Goal: Task Accomplishment & Management: Use online tool/utility

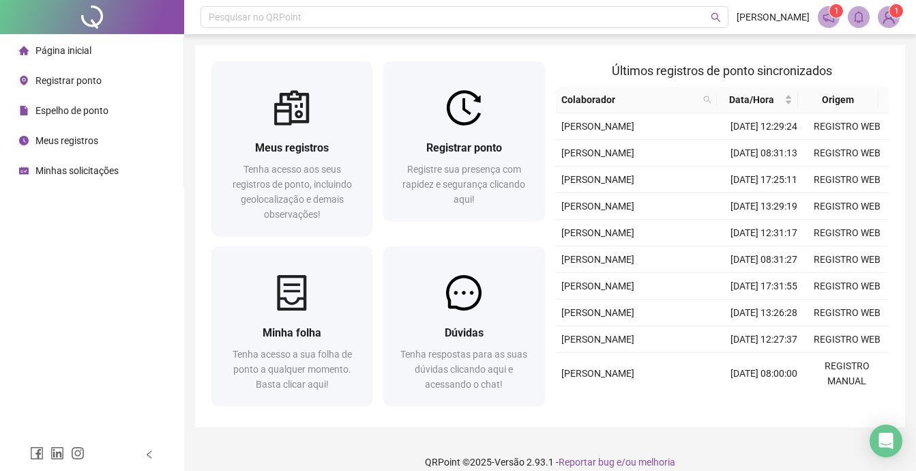
click at [71, 80] on span "Registrar ponto" at bounding box center [68, 80] width 66 height 11
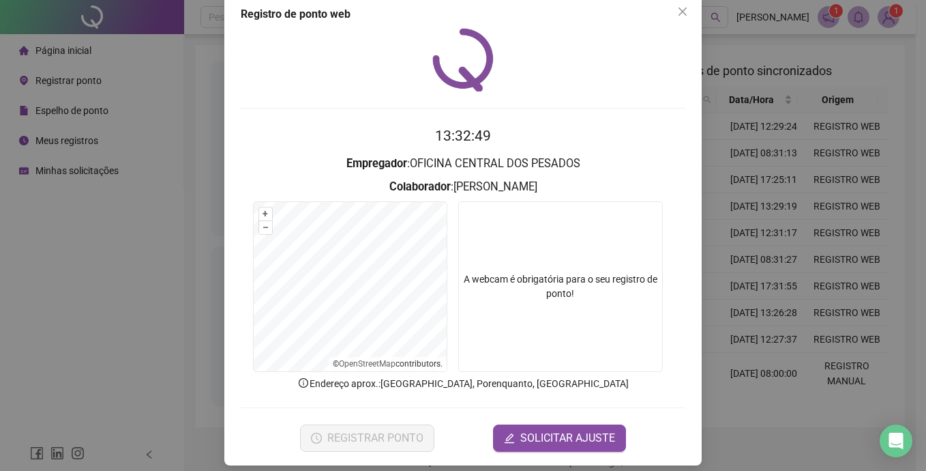
scroll to position [32, 0]
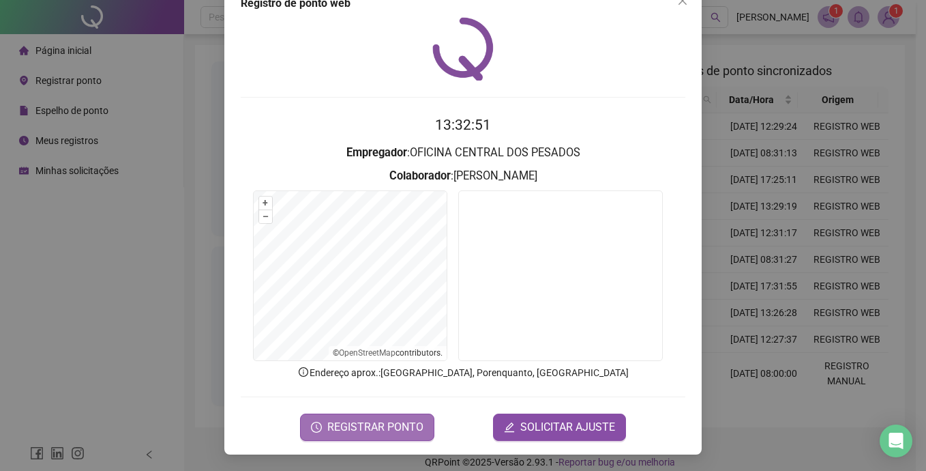
click at [372, 434] on span "REGISTRAR PONTO" at bounding box center [375, 427] width 96 height 16
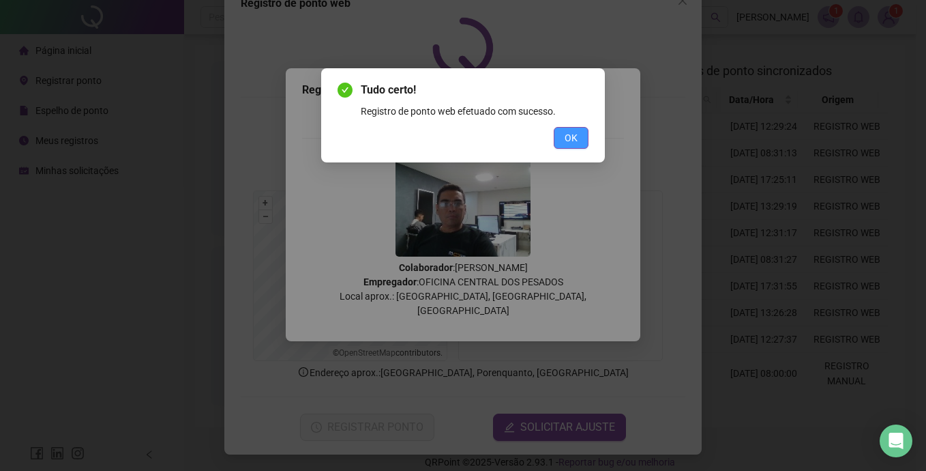
click at [577, 138] on span "OK" at bounding box center [571, 137] width 13 height 15
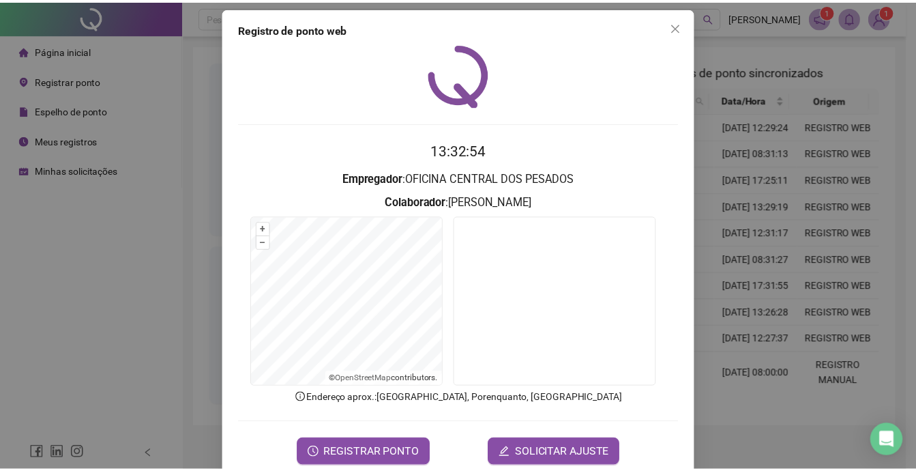
scroll to position [0, 0]
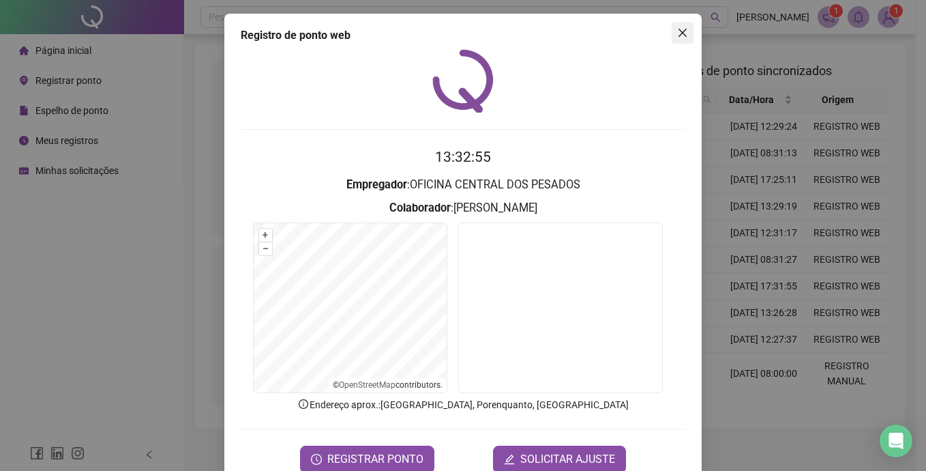
click at [679, 32] on icon "close" at bounding box center [683, 33] width 8 height 8
